Goal: Check status

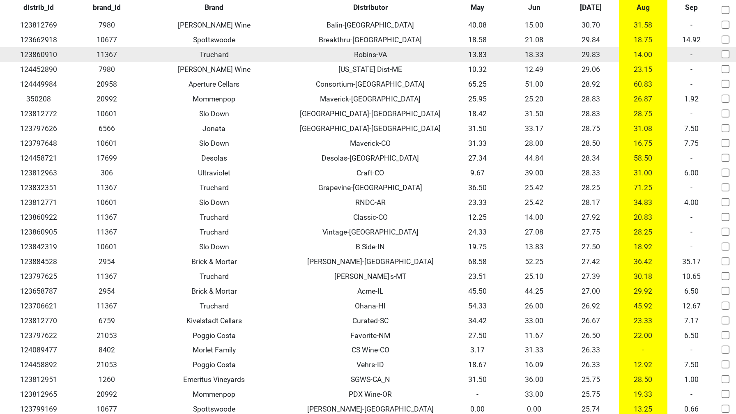
scroll to position [4550, 0]
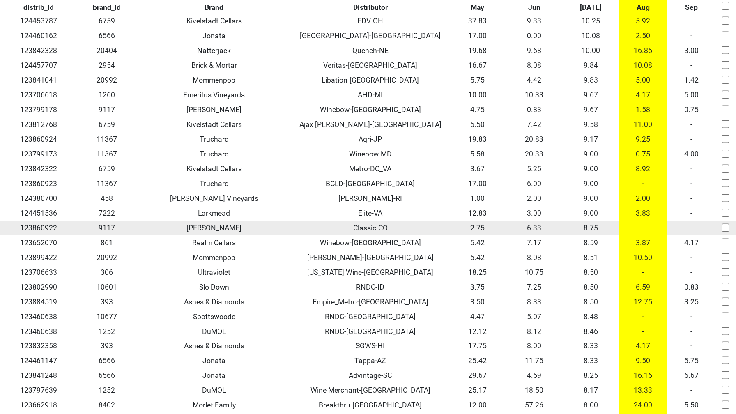
click at [48, 221] on td "123860922" at bounding box center [38, 228] width 77 height 15
copy td "123860922"
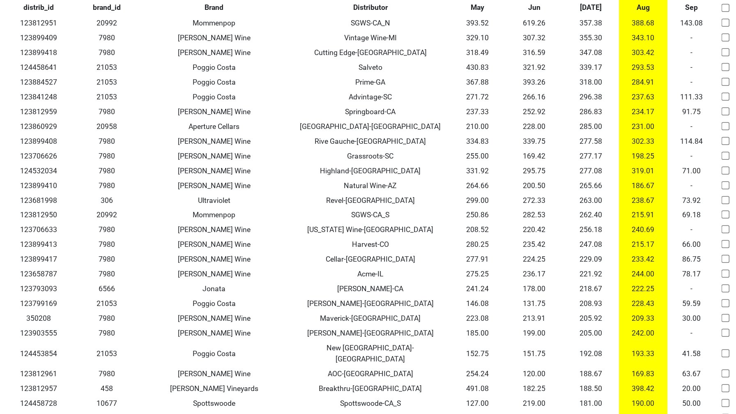
scroll to position [0, 0]
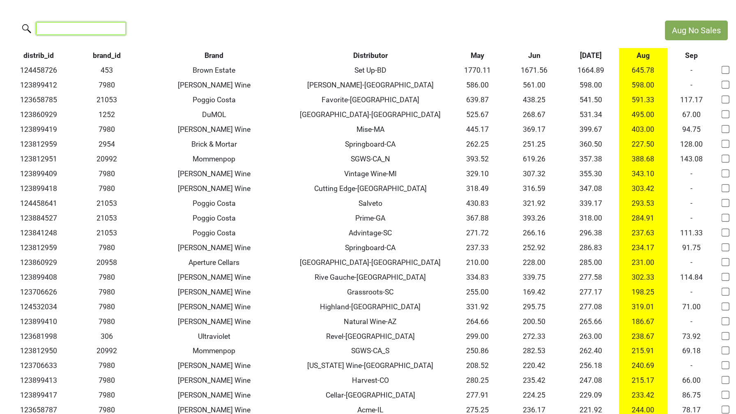
click at [54, 28] on input "search" at bounding box center [81, 28] width 90 height 13
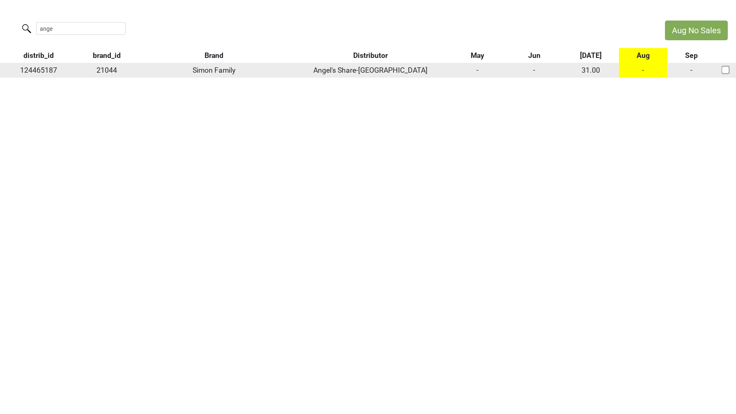
click at [106, 66] on td "21044" at bounding box center [107, 70] width 60 height 15
copy td "21044"
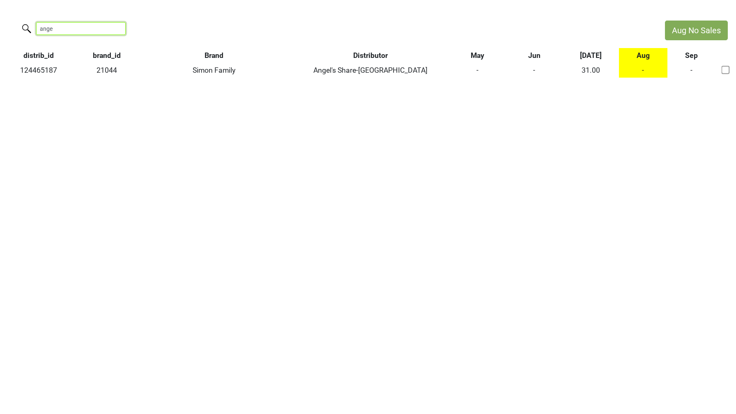
drag, startPoint x: 56, startPoint y: 29, endPoint x: 0, endPoint y: 23, distance: 56.2
click at [0, 23] on div "ange" at bounding box center [328, 30] width 657 height 18
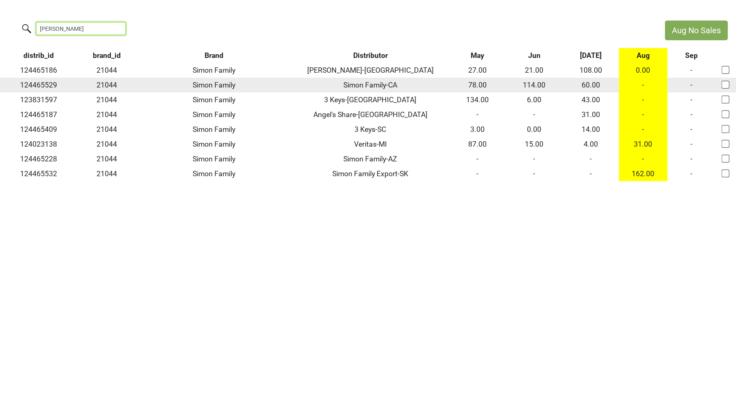
type input "simon f"
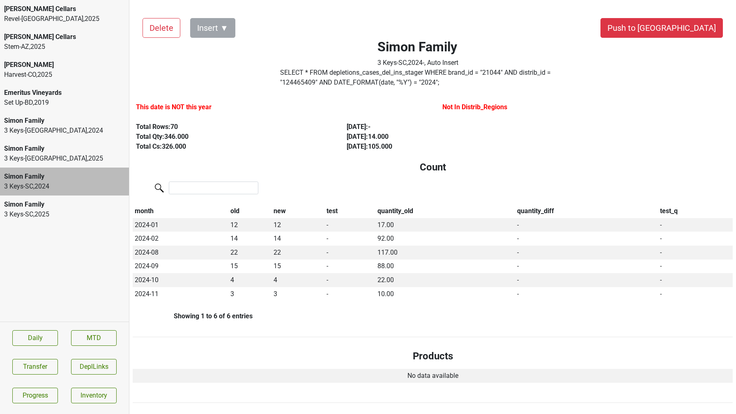
click at [81, 209] on div "Simon Family" at bounding box center [64, 205] width 121 height 10
